Goal: Task Accomplishment & Management: Use online tool/utility

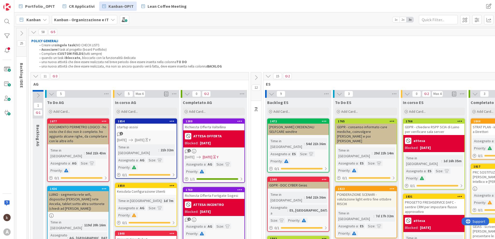
click at [111, 19] on icon at bounding box center [113, 20] width 4 height 4
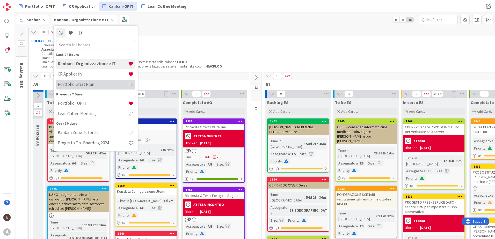
click at [83, 85] on h4 "Portfolio Strat Plan" at bounding box center [93, 84] width 70 height 5
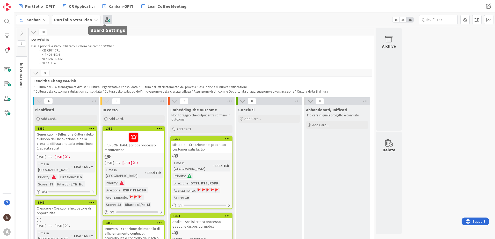
click at [104, 19] on span at bounding box center [107, 19] width 9 height 9
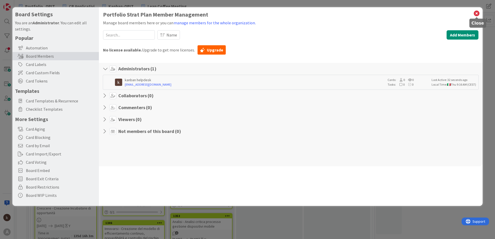
drag, startPoint x: 478, startPoint y: 13, endPoint x: 475, endPoint y: 14, distance: 3.1
click at [478, 13] on icon at bounding box center [476, 13] width 7 height 7
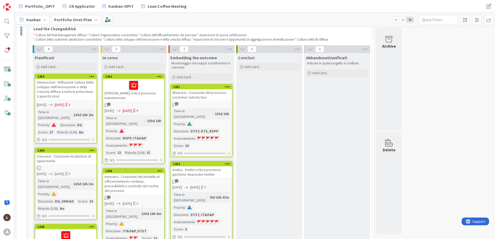
scroll to position [103, 0]
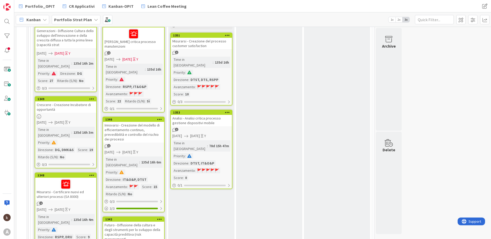
click at [136, 127] on div "Innovarsi - Creazione del modello di efficientamento continuo, prevedibilità e …" at bounding box center [133, 132] width 61 height 21
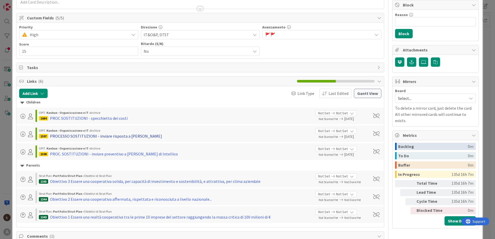
scroll to position [52, 0]
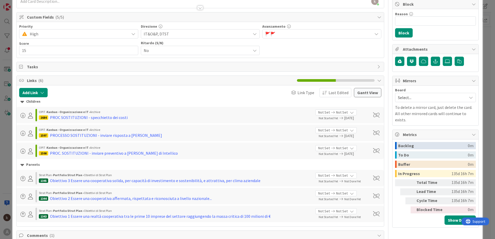
click at [22, 100] on icon at bounding box center [22, 102] width 4 height 6
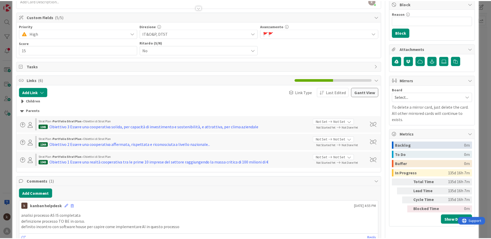
scroll to position [0, 0]
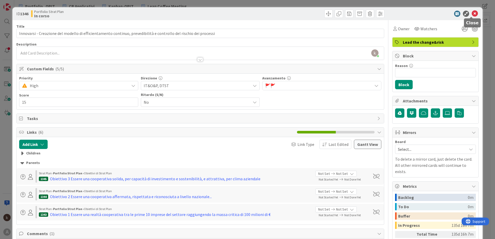
click at [473, 14] on icon at bounding box center [474, 14] width 6 height 6
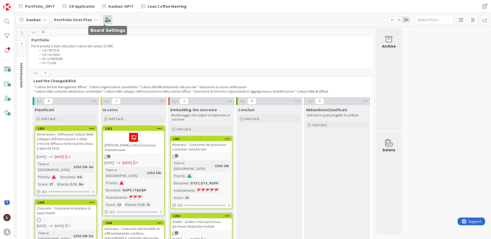
click at [105, 15] on span at bounding box center [107, 19] width 9 height 9
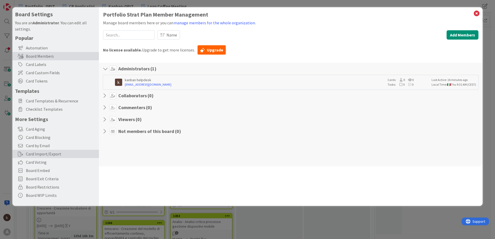
click at [47, 152] on div "Card Import/Export" at bounding box center [55, 154] width 86 height 8
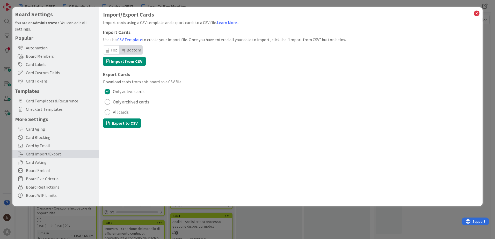
click at [121, 112] on span "All cards" at bounding box center [121, 112] width 16 height 8
click at [120, 125] on button "Export to CSV" at bounding box center [122, 122] width 38 height 9
drag, startPoint x: 476, startPoint y: 15, endPoint x: 303, endPoint y: 78, distance: 184.6
click at [476, 15] on icon at bounding box center [476, 13] width 7 height 7
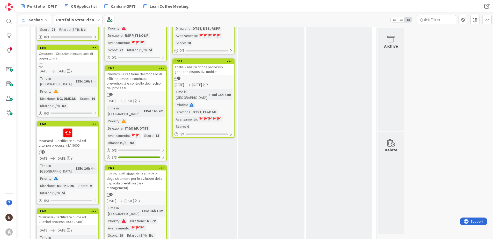
scroll to position [155, 0]
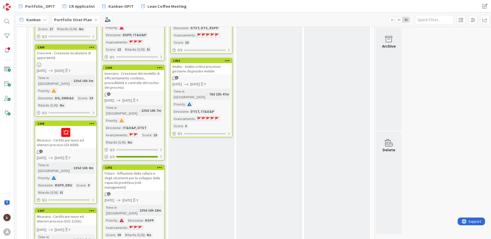
click at [137, 74] on div "Innovarsi - Creazione del modello di efficientamento continuo, prevedibilità e …" at bounding box center [133, 80] width 61 height 21
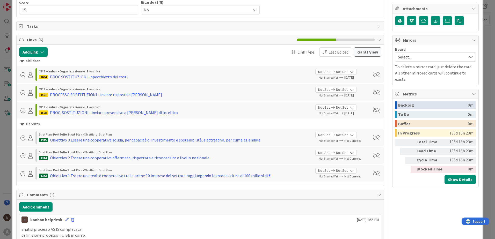
scroll to position [155, 0]
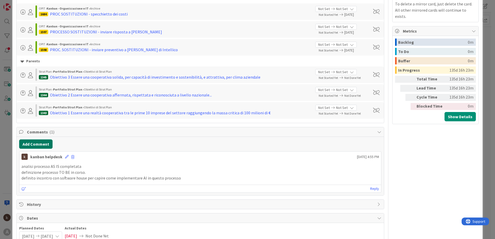
click at [29, 142] on button "Add Comment" at bounding box center [35, 143] width 33 height 9
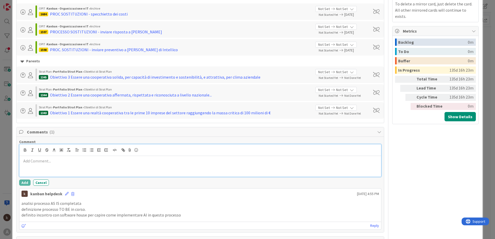
click at [71, 164] on p at bounding box center [199, 161] width 357 height 6
click at [21, 184] on button "Add" at bounding box center [24, 183] width 11 height 6
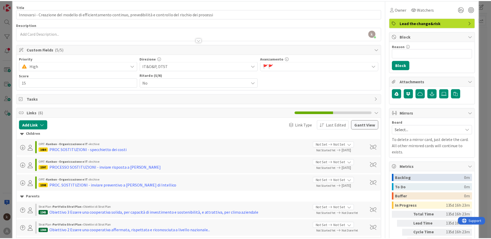
scroll to position [0, 0]
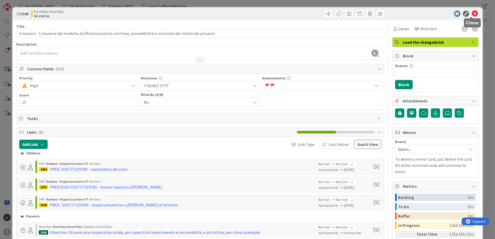
click at [472, 14] on icon at bounding box center [474, 14] width 6 height 6
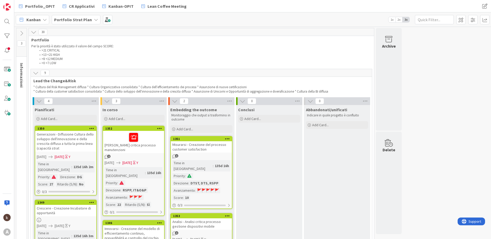
click at [38, 74] on icon at bounding box center [36, 73] width 6 height 6
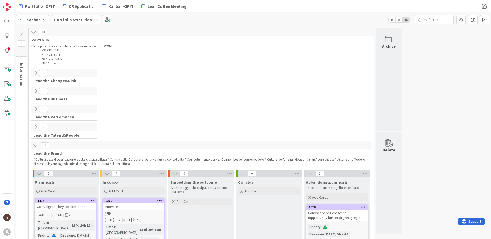
click at [35, 145] on icon at bounding box center [36, 146] width 6 height 6
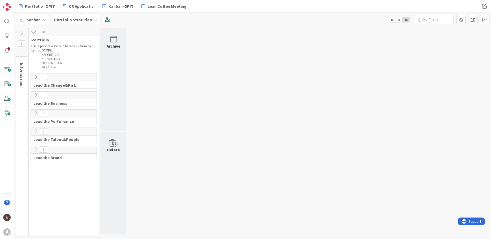
click at [34, 76] on icon at bounding box center [36, 77] width 6 height 6
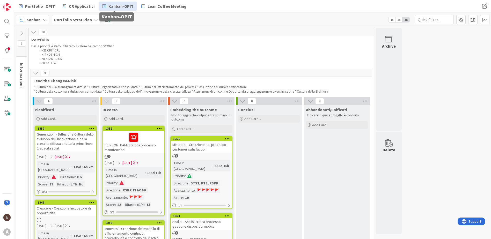
click at [110, 7] on span "Kanban-OPIT" at bounding box center [120, 6] width 25 height 6
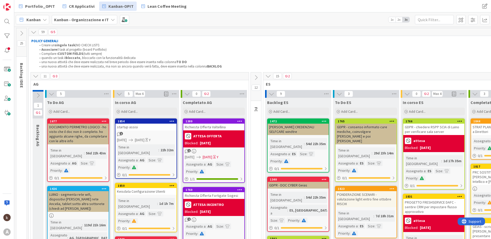
click at [33, 74] on icon at bounding box center [36, 76] width 6 height 6
